Goal: Find specific page/section: Find specific page/section

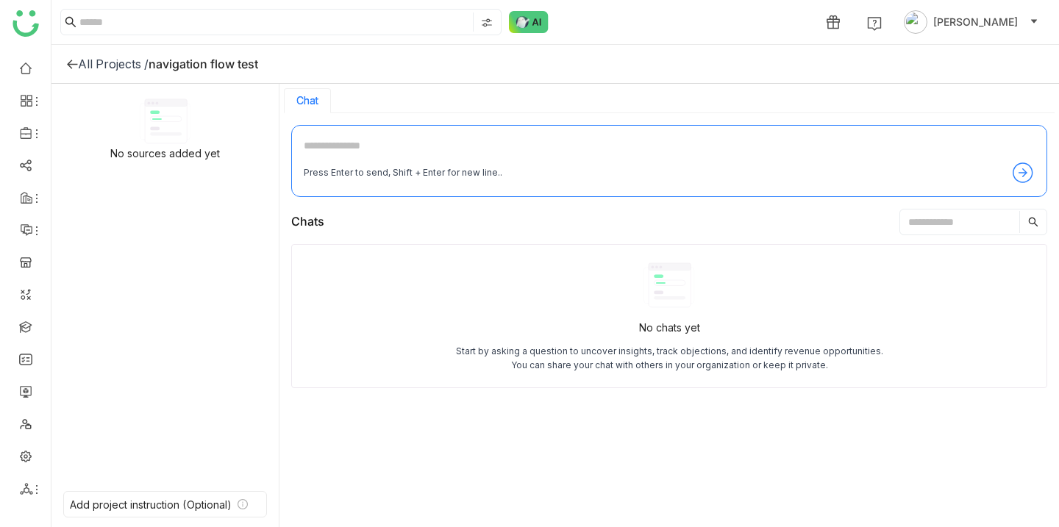
click at [85, 60] on div "All Projects /" at bounding box center [113, 64] width 71 height 15
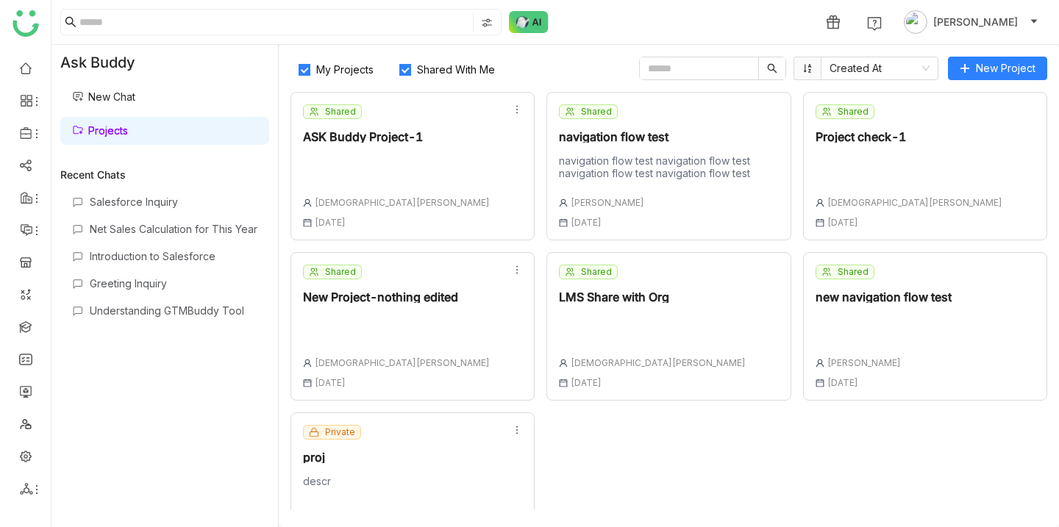
click at [135, 90] on link "New Chat" at bounding box center [103, 96] width 63 height 12
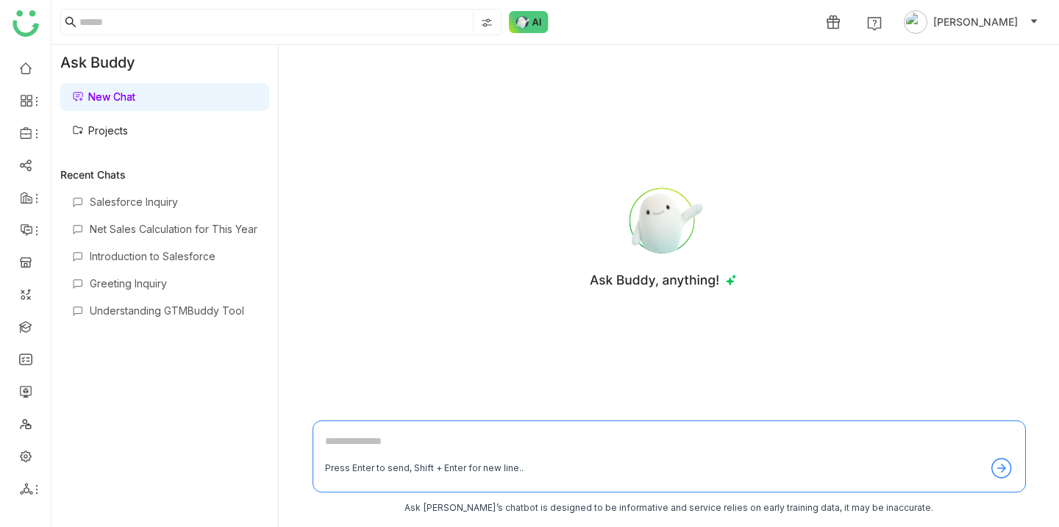
click at [128, 134] on link "Projects" at bounding box center [100, 130] width 56 height 12
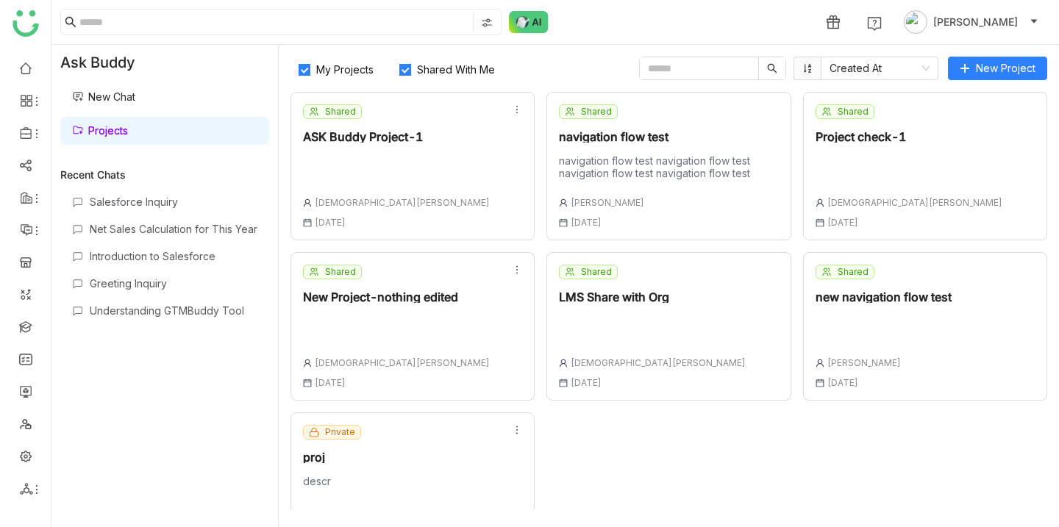
click at [135, 103] on link "New Chat" at bounding box center [103, 96] width 63 height 12
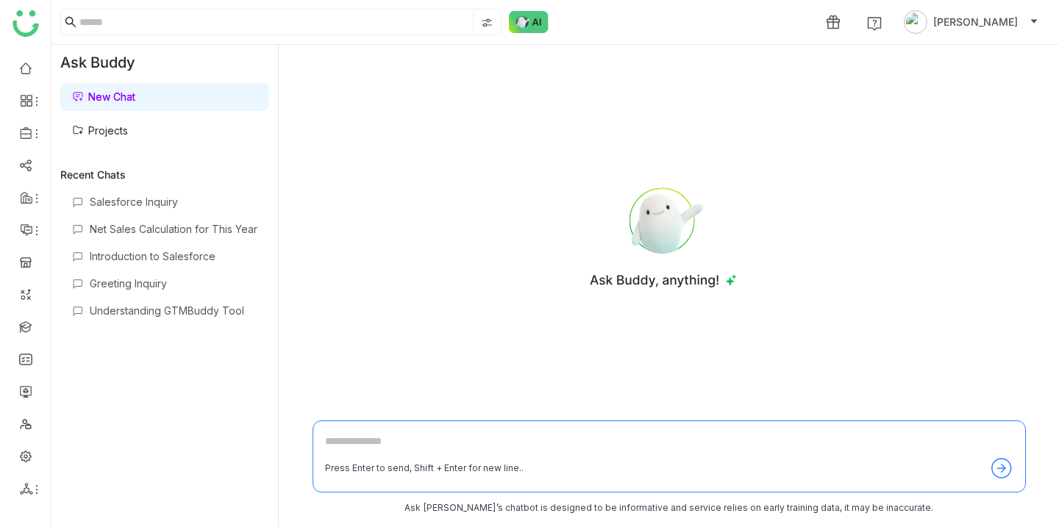
click at [128, 137] on link "Projects" at bounding box center [100, 130] width 56 height 12
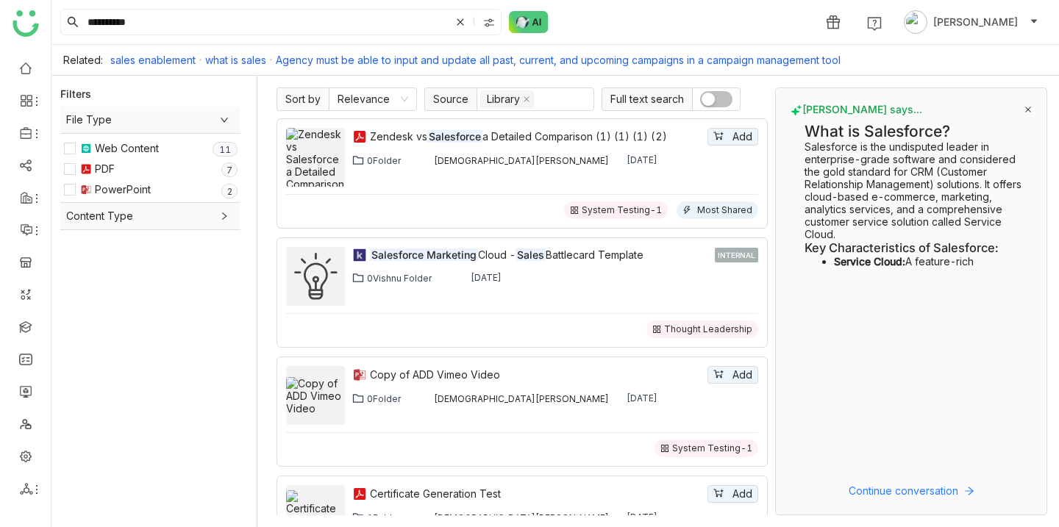
click at [716, 91] on button "button" at bounding box center [716, 99] width 32 height 16
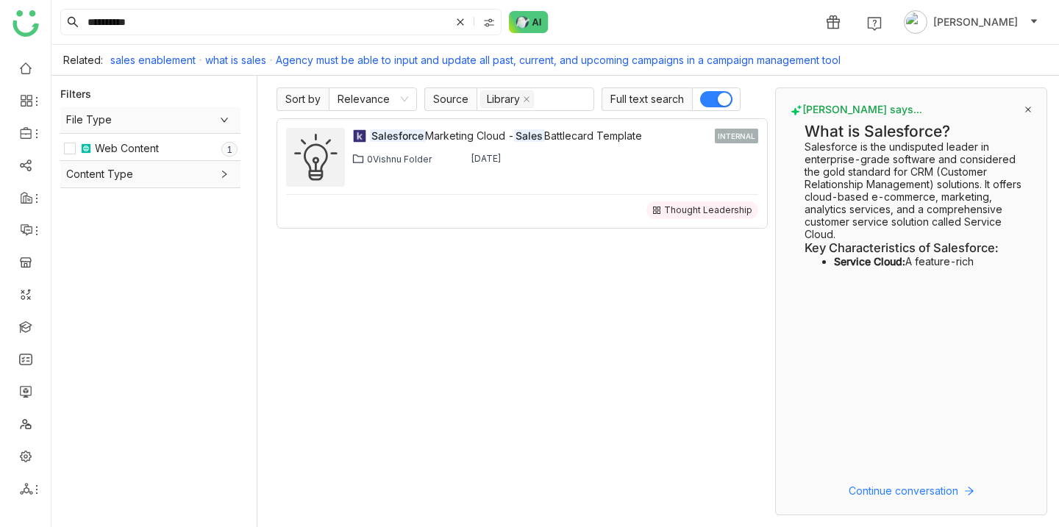
click at [637, 99] on span "Full text search" at bounding box center [646, 99] width 90 height 24
click at [706, 99] on button "button" at bounding box center [716, 99] width 32 height 16
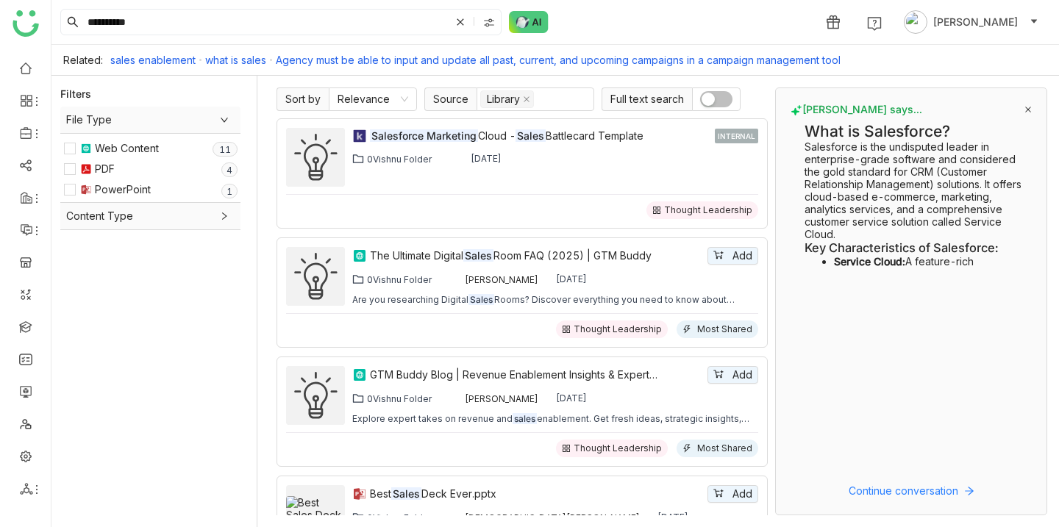
click at [717, 100] on button "button" at bounding box center [716, 99] width 32 height 16
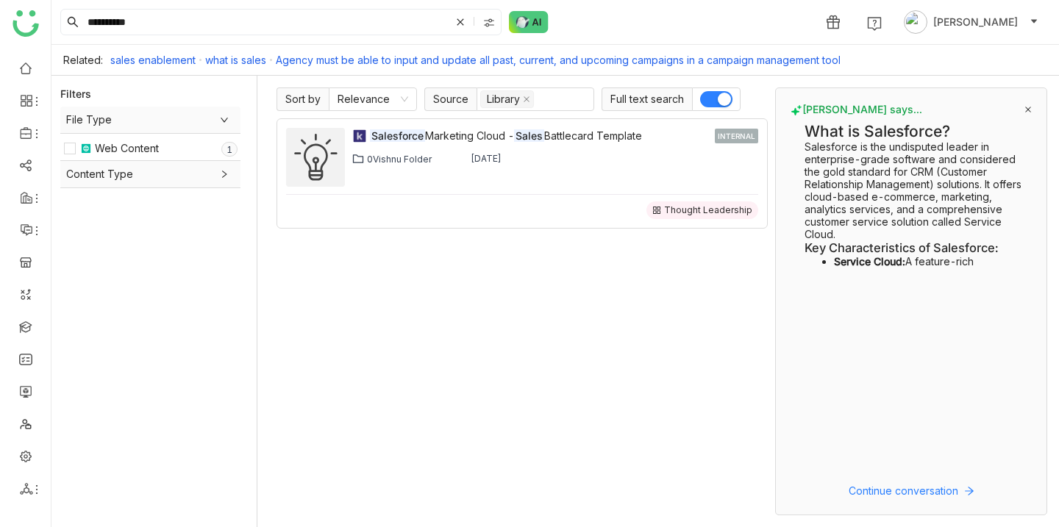
click at [717, 100] on span "button" at bounding box center [723, 99] width 13 height 13
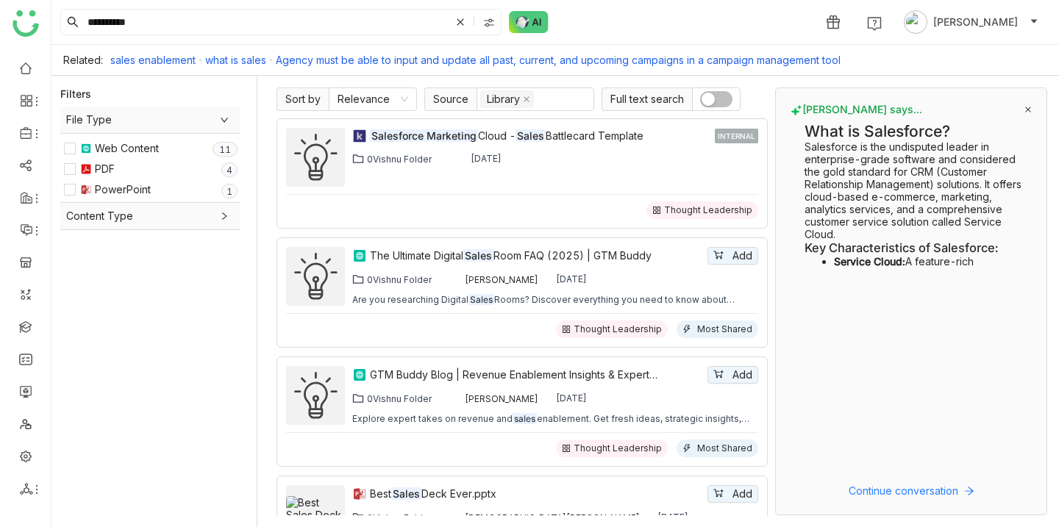
click at [709, 104] on span "button" at bounding box center [707, 99] width 13 height 13
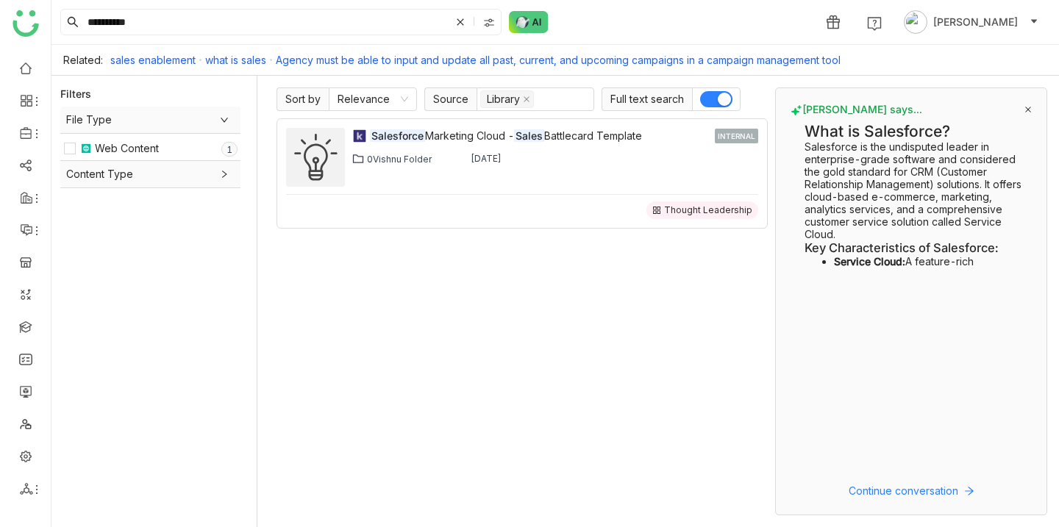
click at [710, 102] on button "button" at bounding box center [716, 99] width 32 height 16
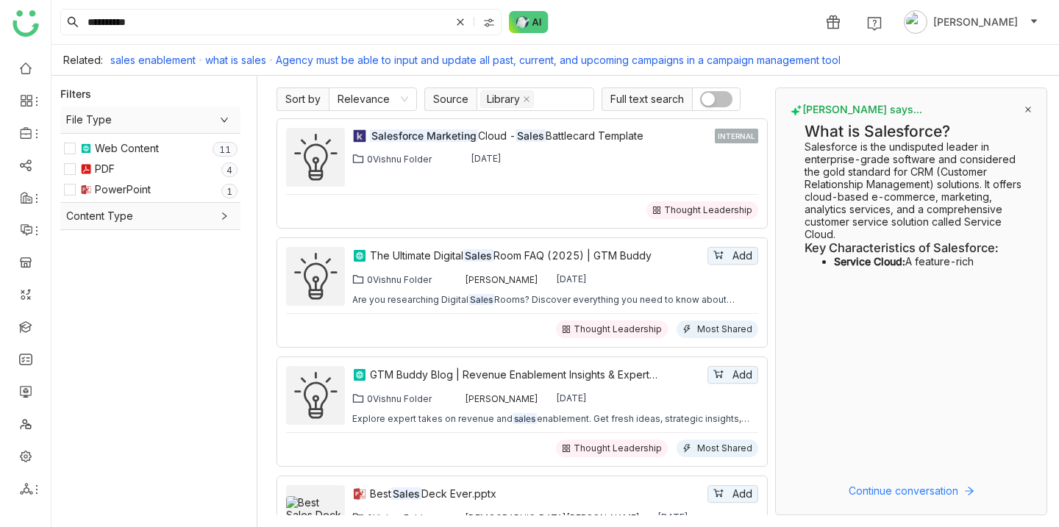
click at [710, 101] on span "button" at bounding box center [707, 99] width 13 height 13
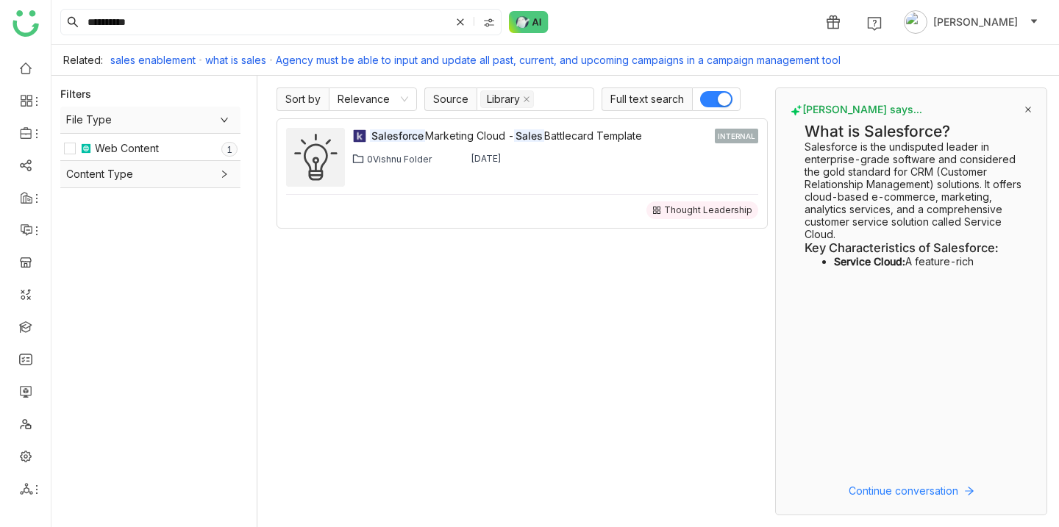
click at [711, 101] on button "button" at bounding box center [716, 99] width 32 height 16
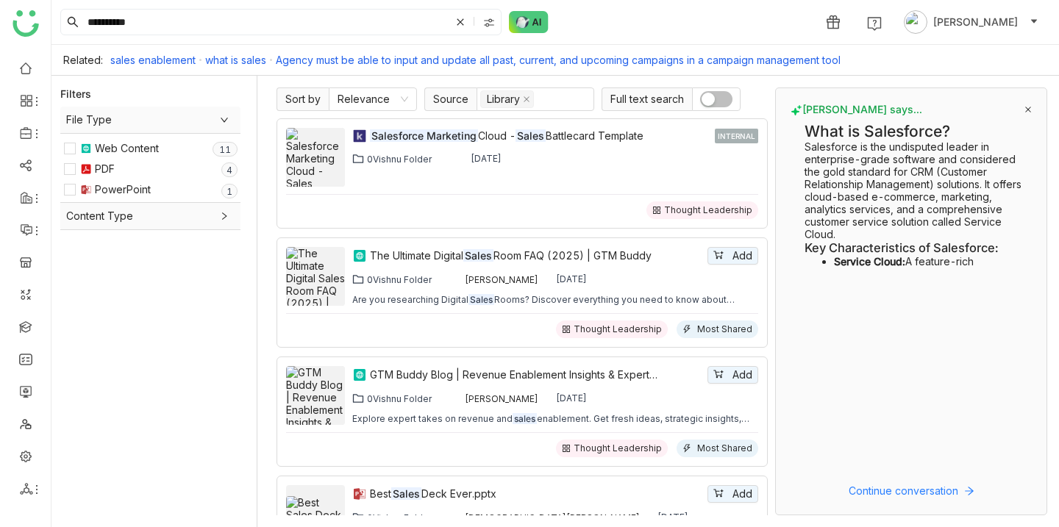
click at [711, 101] on span "button" at bounding box center [707, 99] width 13 height 13
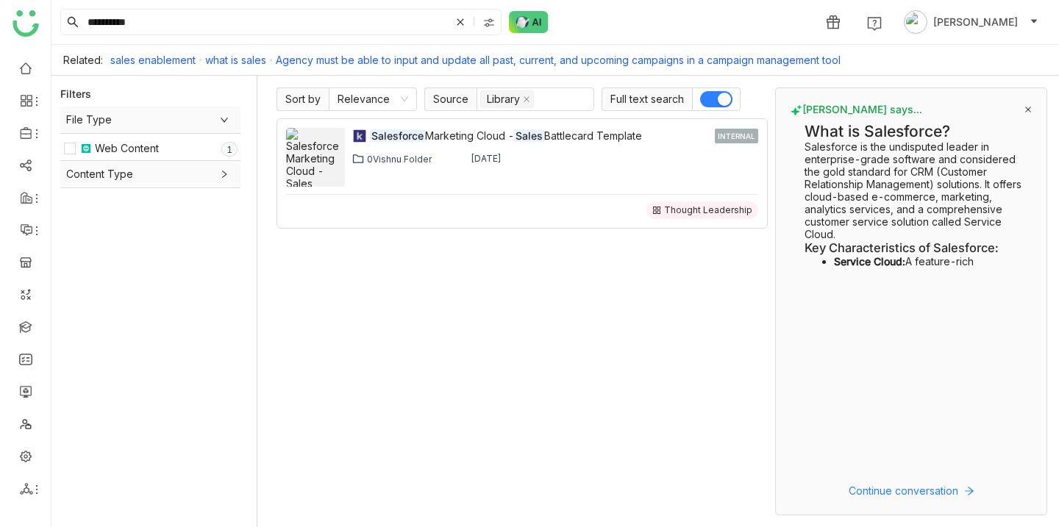
click at [711, 101] on button "button" at bounding box center [716, 99] width 32 height 16
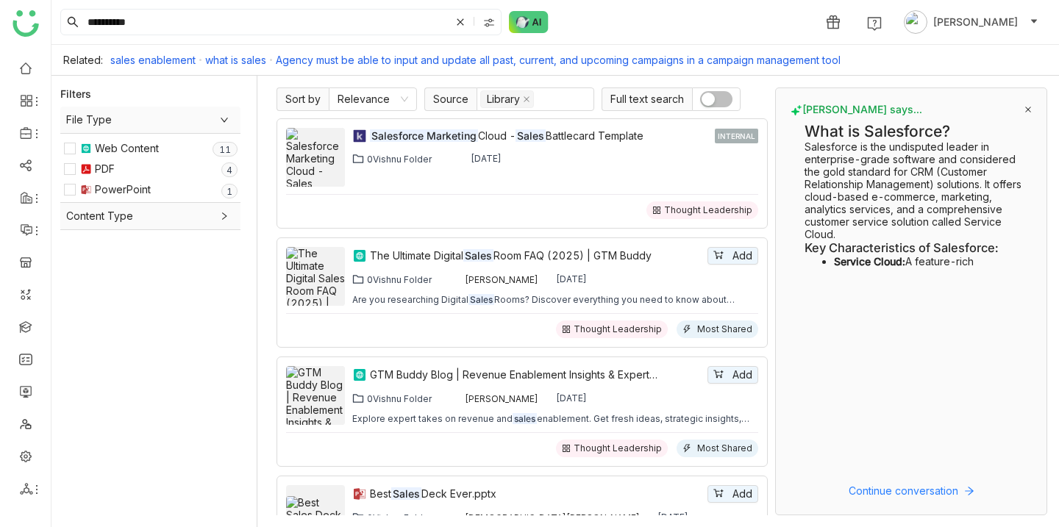
click at [712, 101] on span "button" at bounding box center [707, 99] width 13 height 13
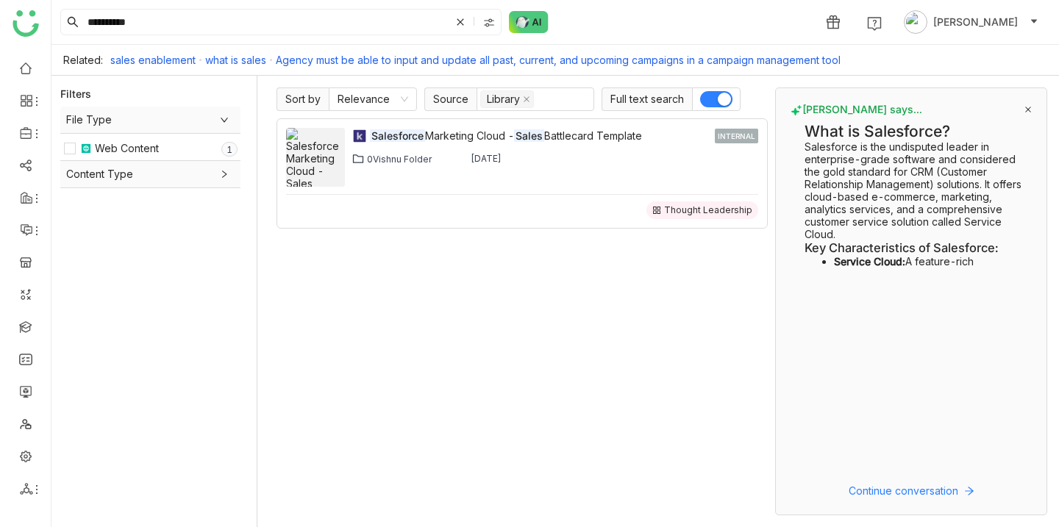
click at [712, 101] on button "button" at bounding box center [716, 99] width 32 height 16
